Goal: Navigation & Orientation: Find specific page/section

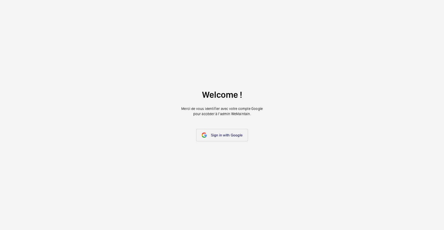
click at [219, 133] on span "Sign in with Google" at bounding box center [226, 135] width 31 height 4
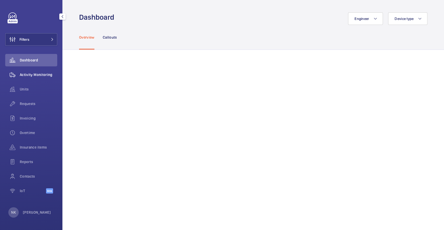
click at [31, 79] on div "Activity Monitoring" at bounding box center [31, 75] width 52 height 12
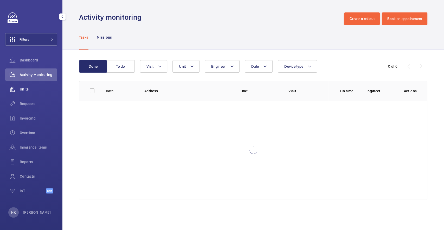
click at [27, 90] on span "Units" at bounding box center [38, 89] width 37 height 5
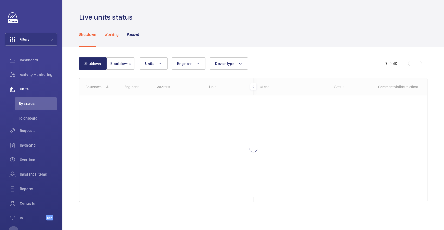
click at [115, 32] on p "Working" at bounding box center [111, 34] width 14 height 5
